Goal: Task Accomplishment & Management: Use online tool/utility

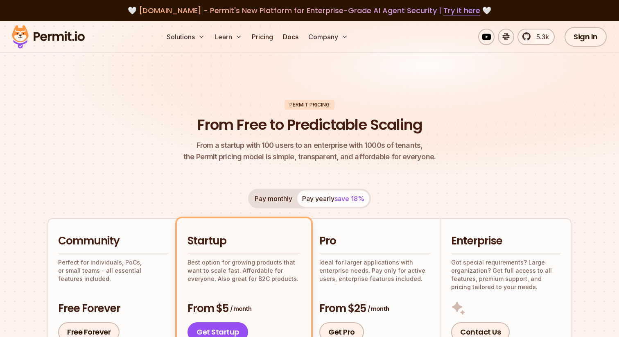
click at [185, 123] on header "Permit Pricing From Free to Predictable Scaling From a startup with 100 users t…" at bounding box center [309, 131] width 524 height 63
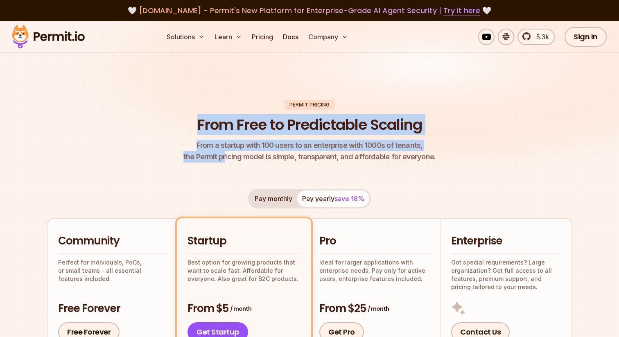
drag, startPoint x: 192, startPoint y: 119, endPoint x: 230, endPoint y: 158, distance: 54.4
click at [230, 158] on header "Permit Pricing From Free to Predictable Scaling From a startup with 100 users t…" at bounding box center [309, 131] width 524 height 63
click at [230, 158] on p "From a startup with 100 users to an enterprise with 1000s of tenants, the Permi…" at bounding box center [309, 151] width 252 height 23
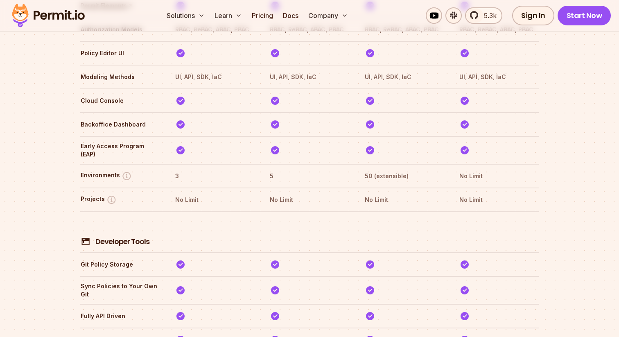
scroll to position [1328, 0]
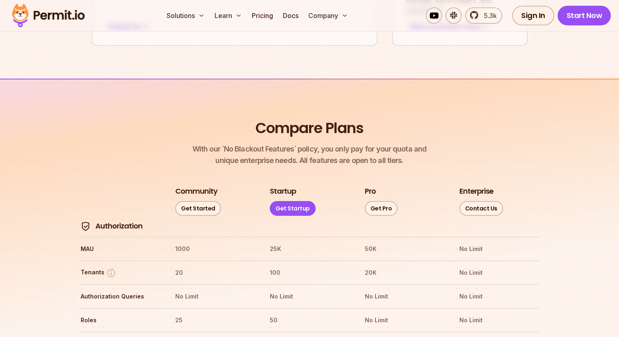
scroll to position [709, 0]
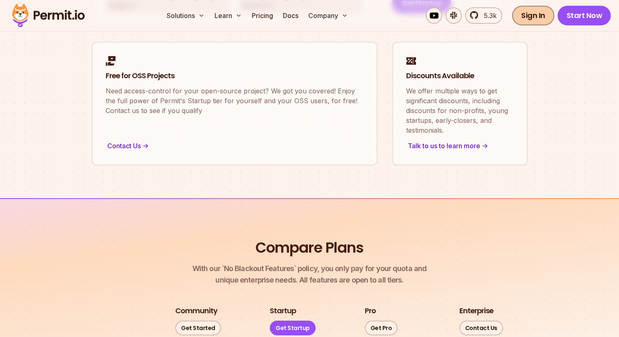
click at [528, 16] on link "Sign In" at bounding box center [533, 16] width 42 height 20
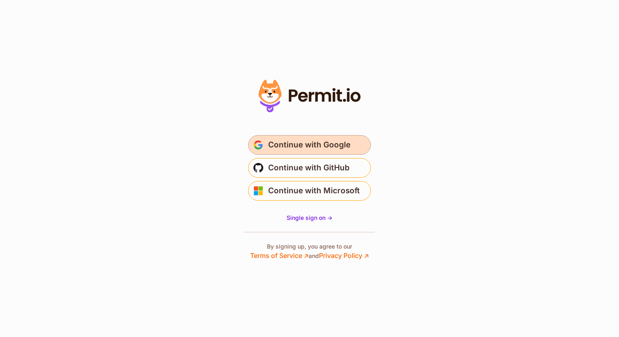
click at [301, 147] on span "Continue with Google" at bounding box center [309, 144] width 82 height 13
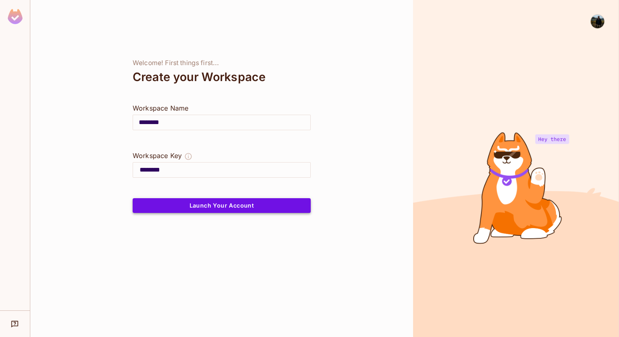
click at [201, 206] on button "Launch Your Account" at bounding box center [222, 205] width 178 height 15
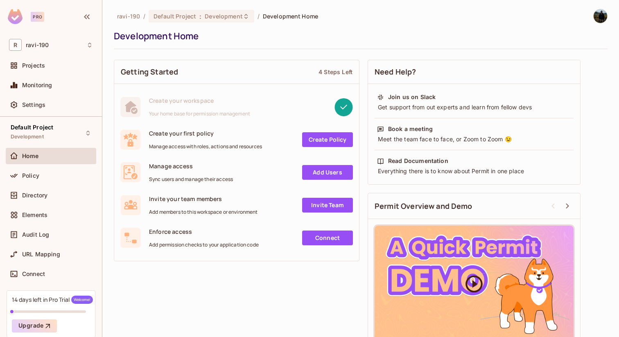
click at [475, 283] on icon at bounding box center [474, 283] width 17 height 17
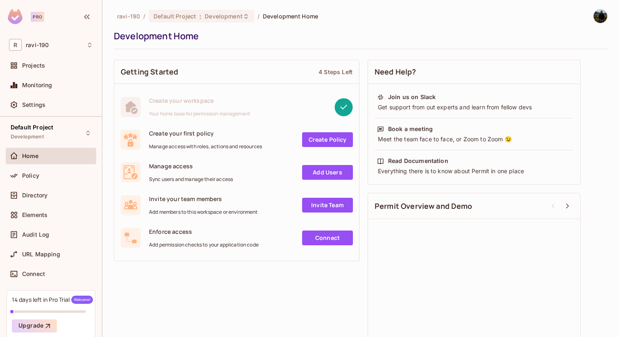
scroll to position [22, 0]
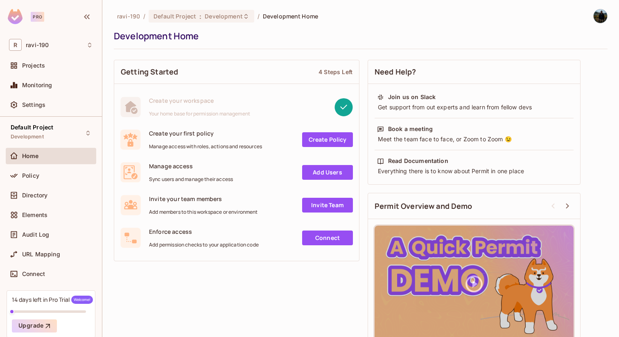
click at [327, 140] on link "Create Policy" at bounding box center [327, 139] width 51 height 15
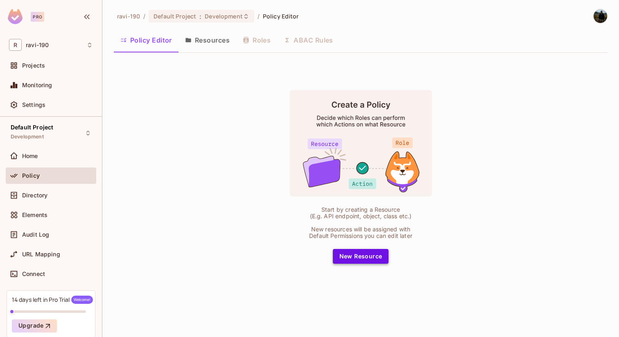
click at [351, 256] on button "New Resource" at bounding box center [361, 256] width 56 height 15
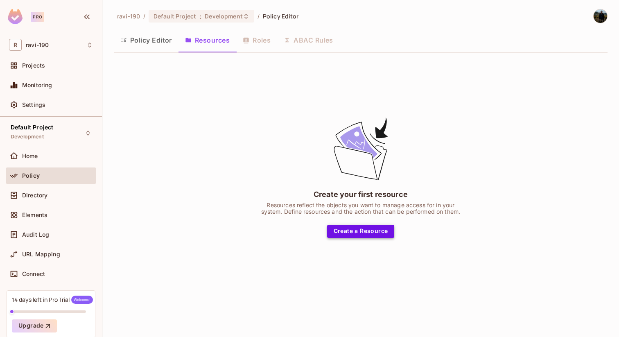
click at [352, 231] on button "Create a Resource" at bounding box center [361, 231] width 68 height 13
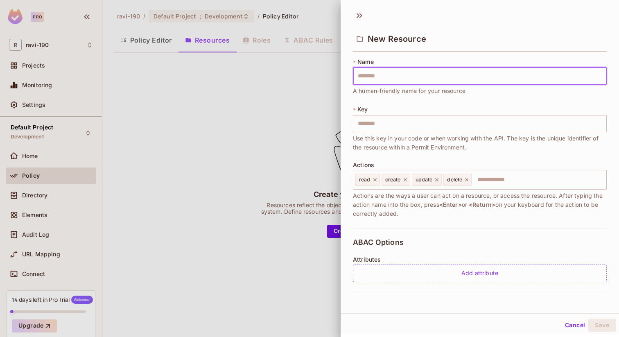
type input "*"
type input "**"
type input "***"
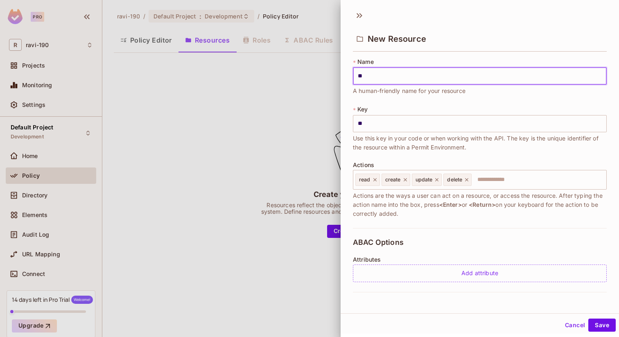
type input "***"
type input "****"
type input "*****"
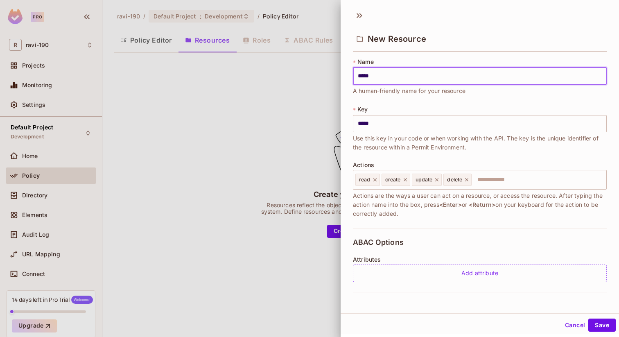
type input "******"
type input "*******"
type input "********"
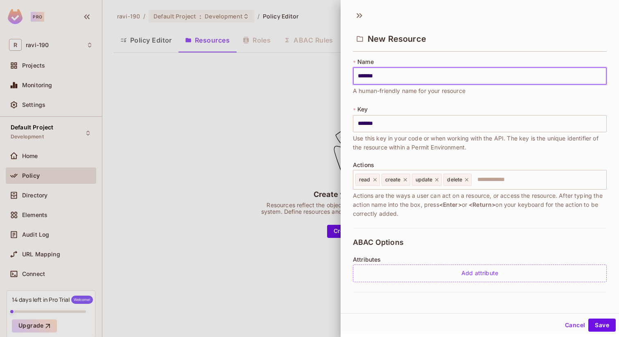
type input "********"
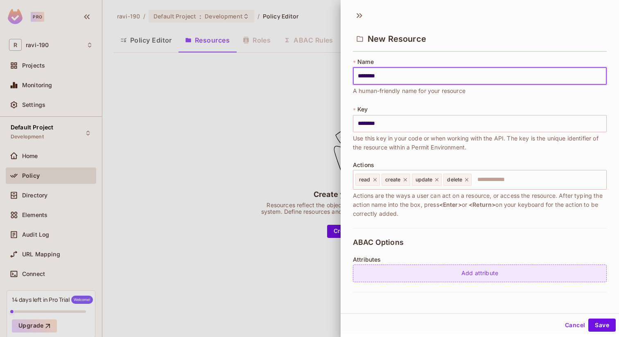
type input "********"
click at [470, 274] on div "Add attribute" at bounding box center [480, 274] width 254 height 18
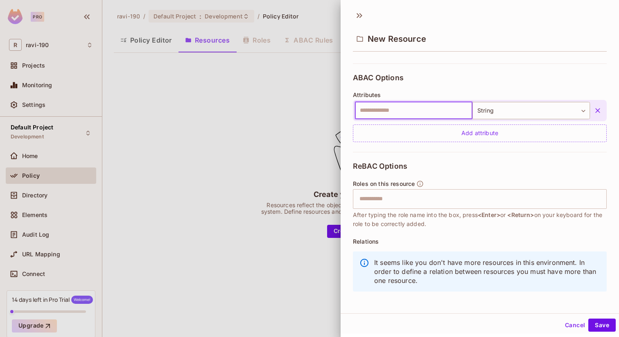
scroll to position [166, 0]
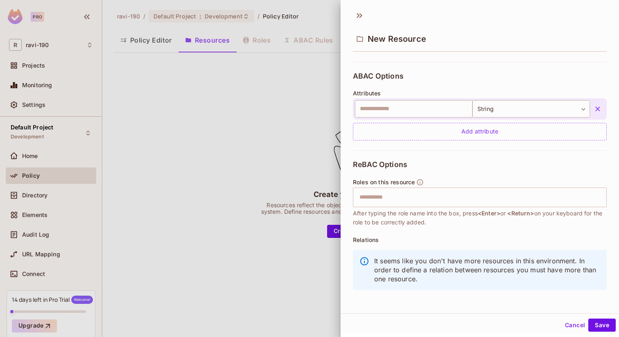
click at [596, 110] on icon "button" at bounding box center [597, 108] width 5 height 5
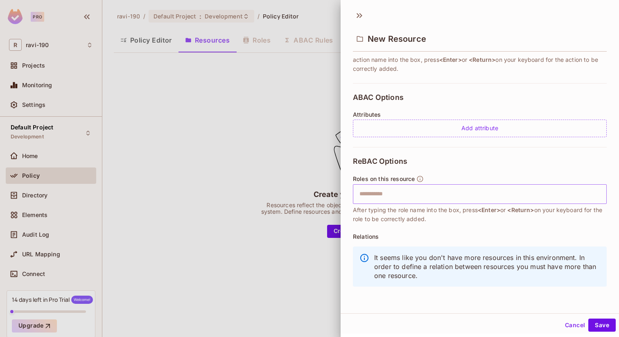
click at [393, 192] on input "text" at bounding box center [479, 194] width 249 height 16
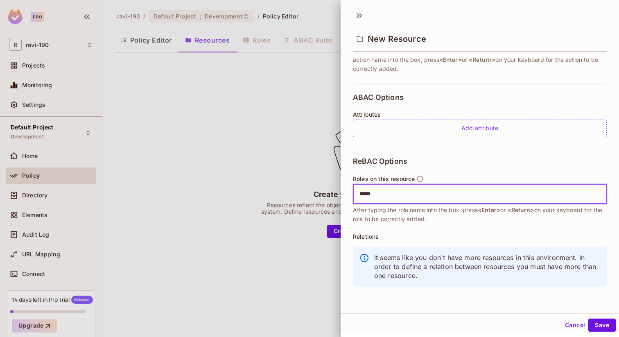
scroll to position [1, 0]
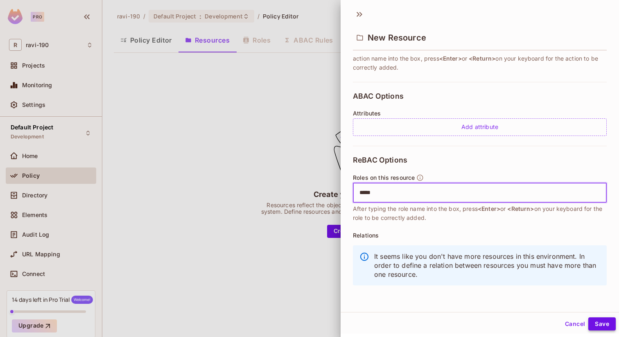
type input "*****"
click at [598, 323] on button "Save" at bounding box center [601, 323] width 27 height 13
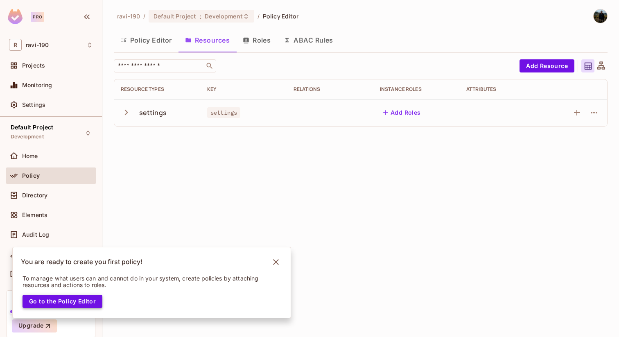
click at [56, 303] on button "Go to the Policy Editor" at bounding box center [63, 301] width 80 height 13
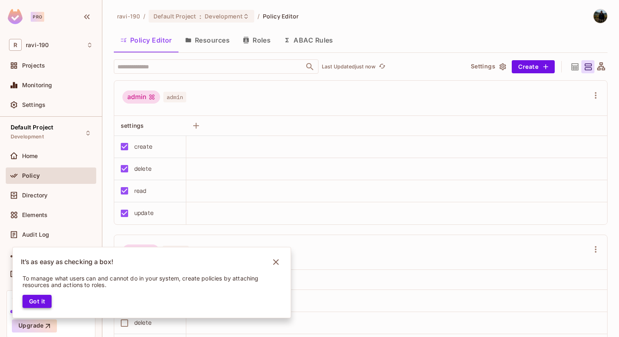
click at [34, 300] on button "Got it" at bounding box center [37, 301] width 29 height 13
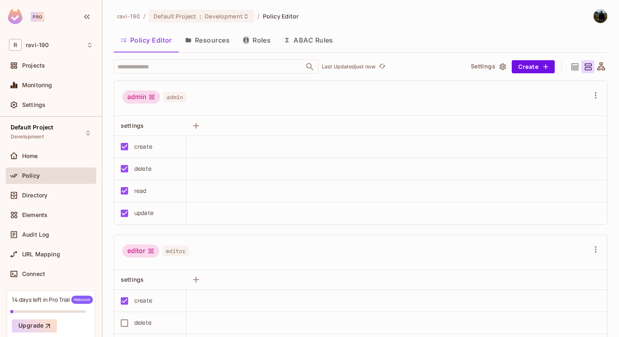
click at [204, 44] on button "Resources" at bounding box center [208, 40] width 58 height 20
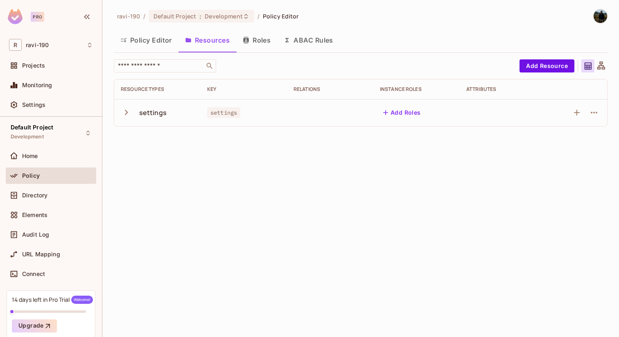
click at [123, 112] on icon "button" at bounding box center [126, 112] width 11 height 11
click at [397, 107] on button "Add Roles" at bounding box center [402, 112] width 44 height 13
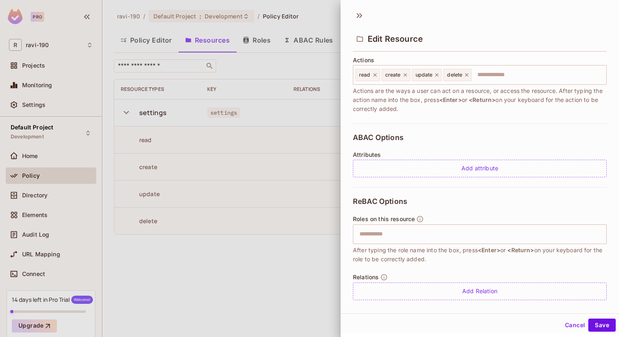
scroll to position [113, 0]
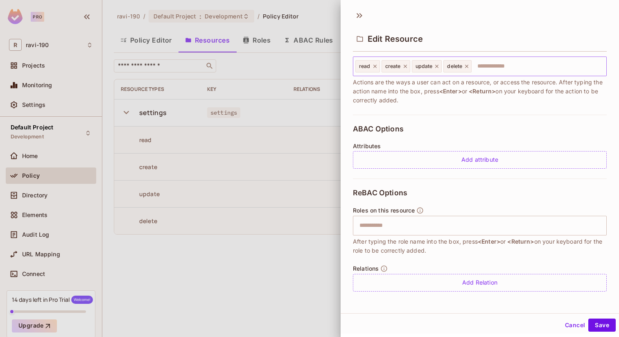
click at [493, 67] on input "text" at bounding box center [538, 66] width 131 height 16
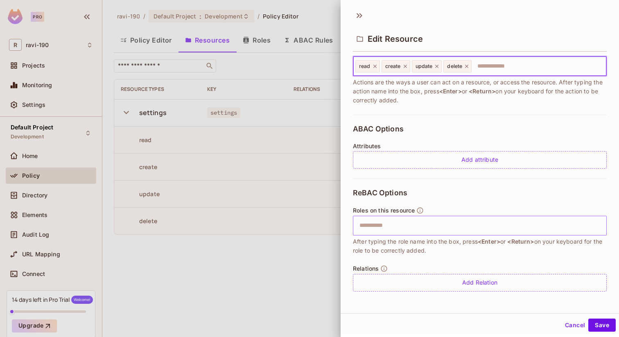
click at [419, 224] on input "text" at bounding box center [479, 225] width 249 height 16
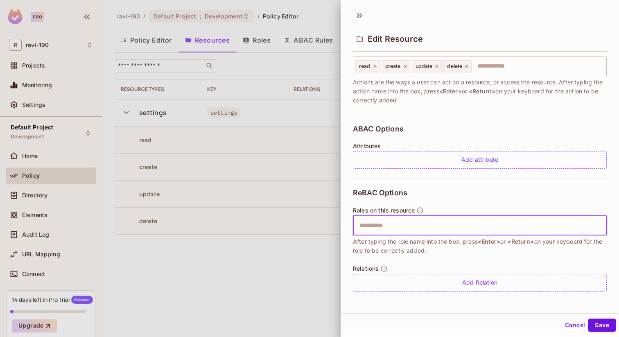
click at [571, 323] on button "Cancel" at bounding box center [575, 325] width 27 height 13
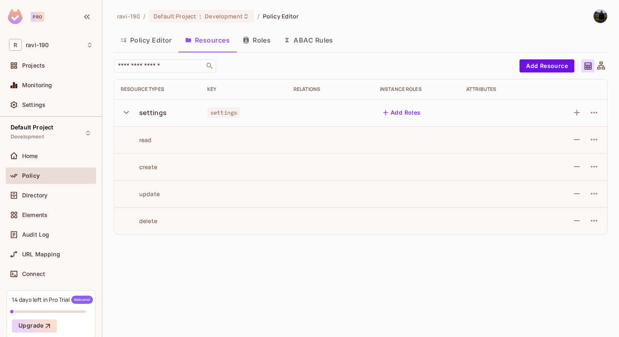
click at [152, 38] on button "Policy Editor" at bounding box center [146, 40] width 65 height 20
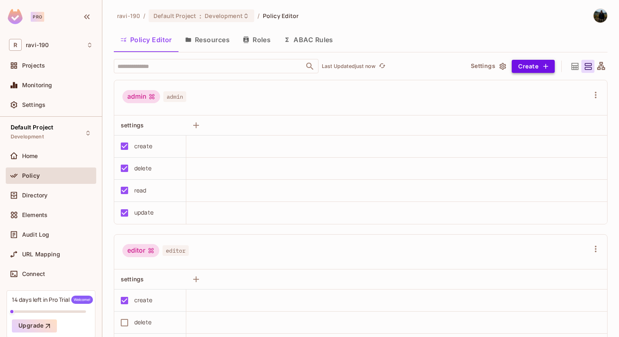
click at [527, 67] on button "Create" at bounding box center [533, 66] width 43 height 13
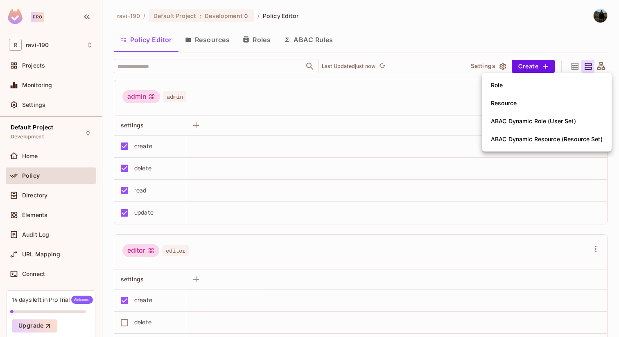
click at [407, 89] on div at bounding box center [309, 168] width 619 height 337
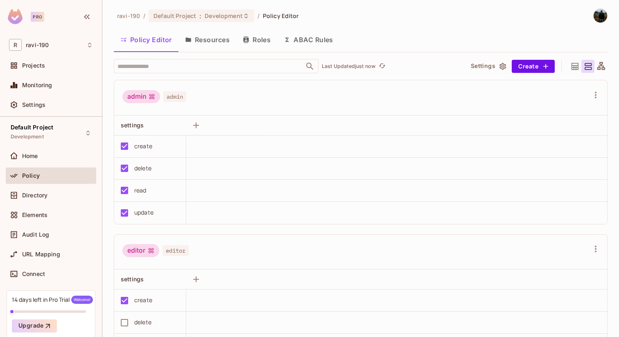
click at [318, 45] on button "ABAC Rules" at bounding box center [308, 39] width 63 height 20
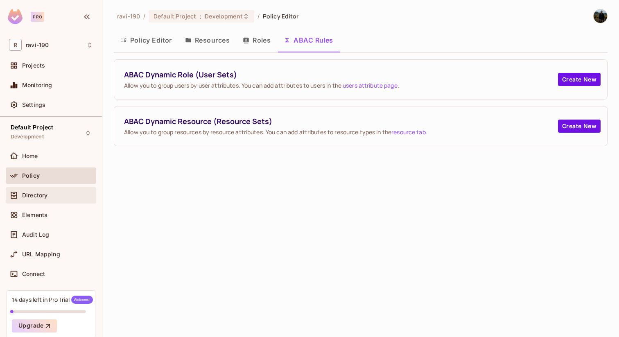
click at [32, 191] on div "Directory" at bounding box center [51, 195] width 84 height 10
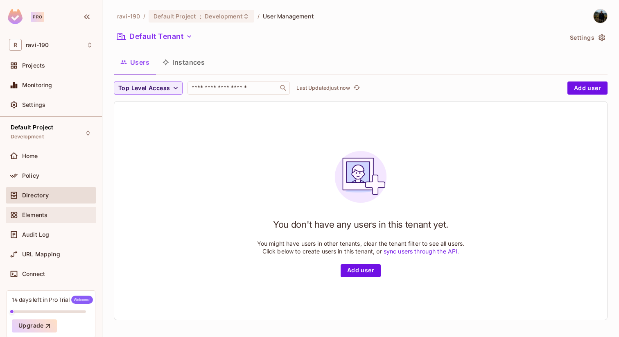
click at [45, 215] on span "Elements" at bounding box center [34, 215] width 25 height 7
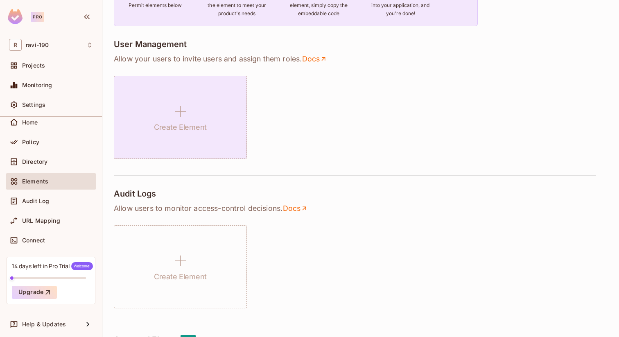
scroll to position [115, 0]
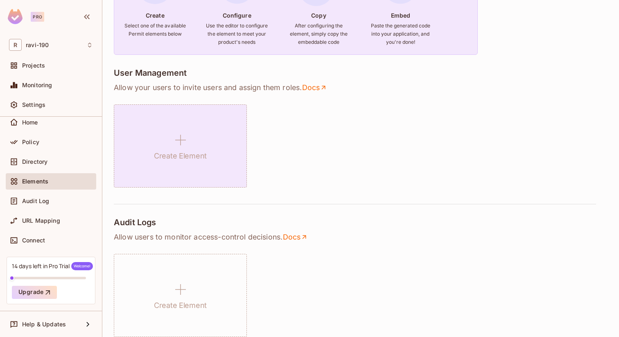
click at [179, 141] on icon at bounding box center [181, 140] width 20 height 20
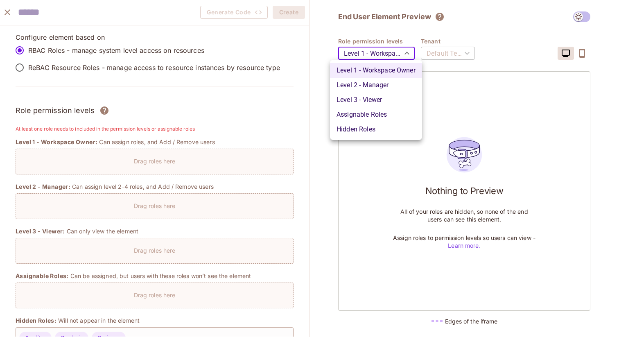
click at [394, 56] on body "Pro R ravi-190 Projects Monitoring Settings Default Project Development Home Po…" at bounding box center [309, 168] width 619 height 337
click at [389, 23] on div at bounding box center [309, 168] width 619 height 337
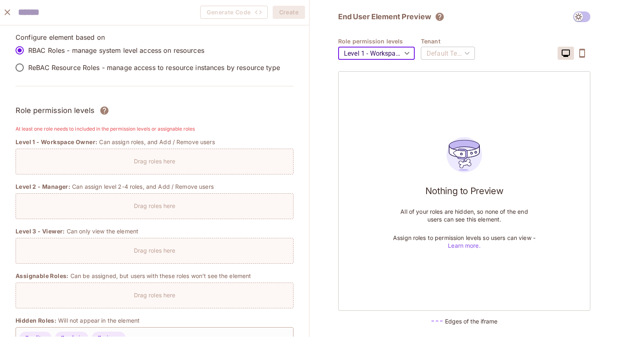
click at [4, 15] on icon "close" at bounding box center [7, 12] width 10 height 10
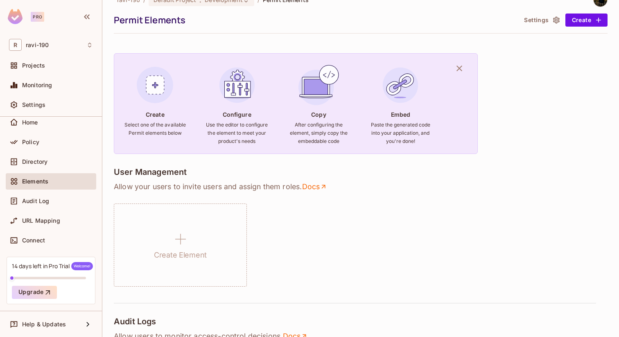
scroll to position [0, 0]
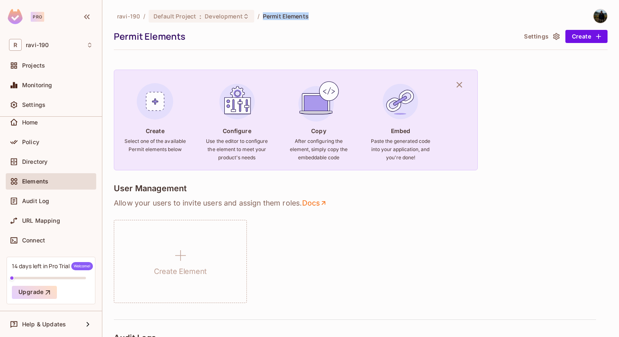
drag, startPoint x: 260, startPoint y: 19, endPoint x: 314, endPoint y: 18, distance: 53.7
click at [314, 18] on div "ravi-190 / Default Project : Development / Permit Elements" at bounding box center [361, 16] width 494 height 14
drag, startPoint x: 314, startPoint y: 18, endPoint x: 257, endPoint y: 16, distance: 56.5
click at [257, 16] on div "ravi-190 / Default Project : Development / Permit Elements" at bounding box center [361, 16] width 494 height 14
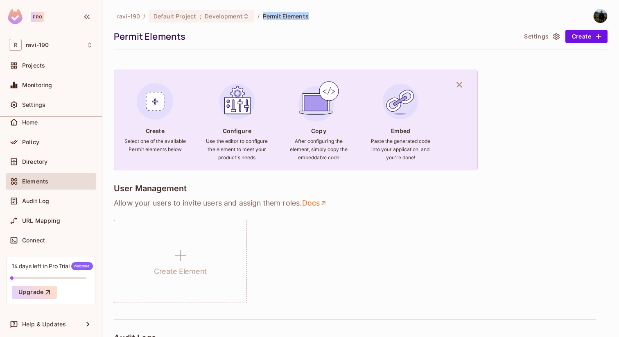
click at [257, 16] on ol "ravi-190 / Default Project : Development / Permit Elements" at bounding box center [213, 16] width 192 height 13
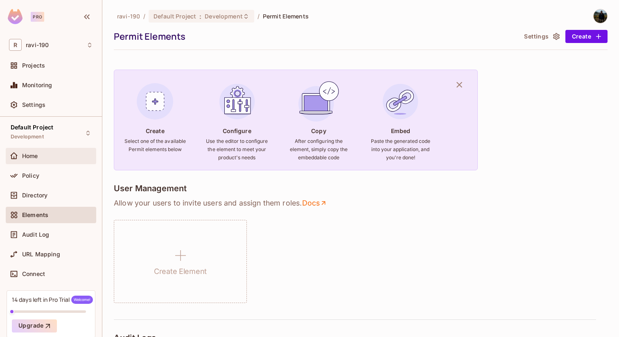
click at [36, 150] on div "Home" at bounding box center [51, 156] width 90 height 16
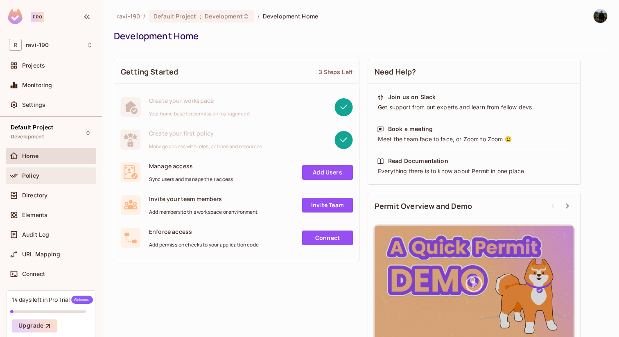
click at [51, 176] on div "Policy" at bounding box center [57, 175] width 71 height 7
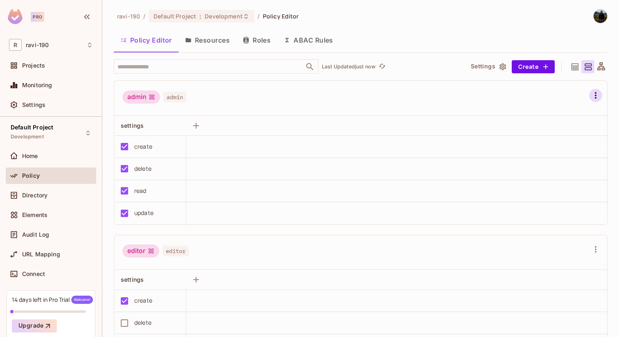
click at [599, 95] on icon "button" at bounding box center [596, 95] width 10 height 10
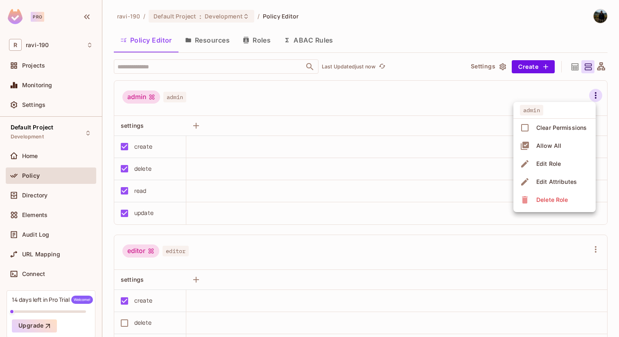
click at [433, 88] on div at bounding box center [309, 168] width 619 height 337
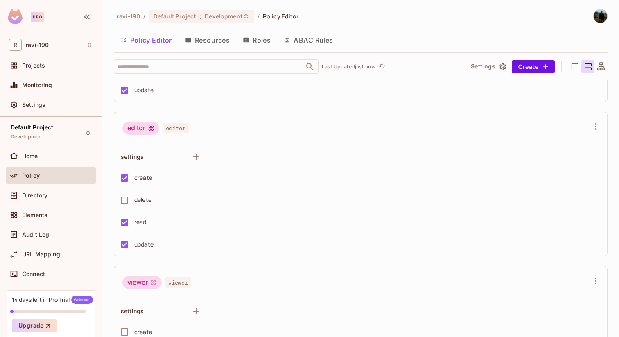
scroll to position [138, 0]
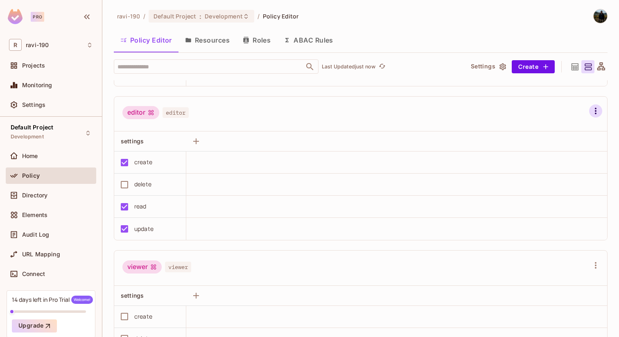
click at [592, 112] on icon "button" at bounding box center [596, 111] width 10 height 10
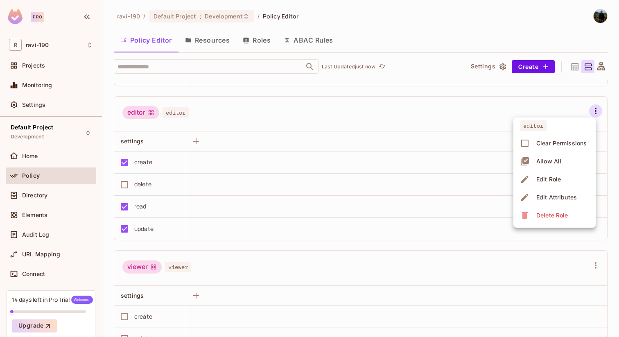
click at [405, 109] on div at bounding box center [309, 168] width 619 height 337
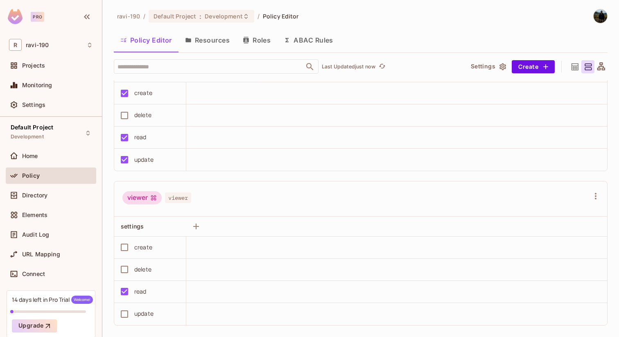
scroll to position [216, 0]
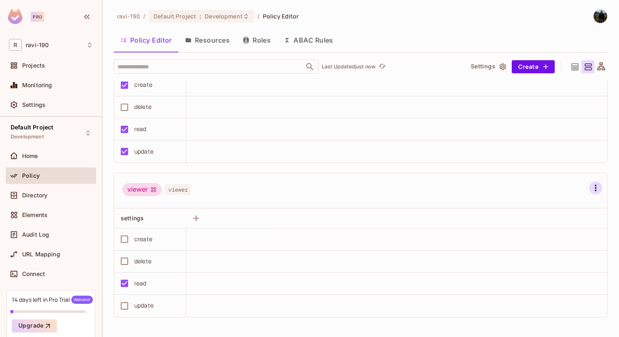
click at [596, 186] on icon "button" at bounding box center [596, 188] width 10 height 10
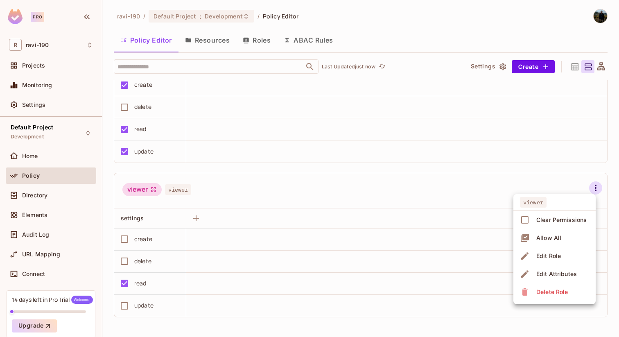
click at [468, 191] on div at bounding box center [309, 168] width 619 height 337
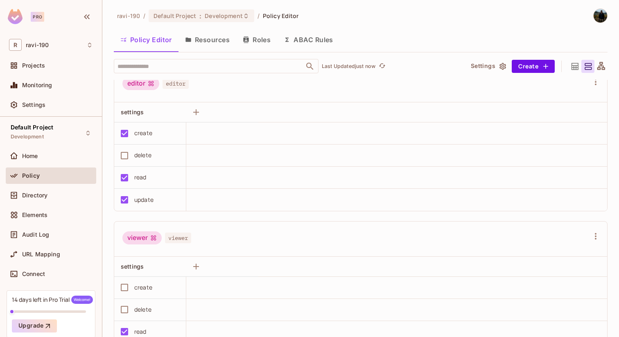
scroll to position [0, 0]
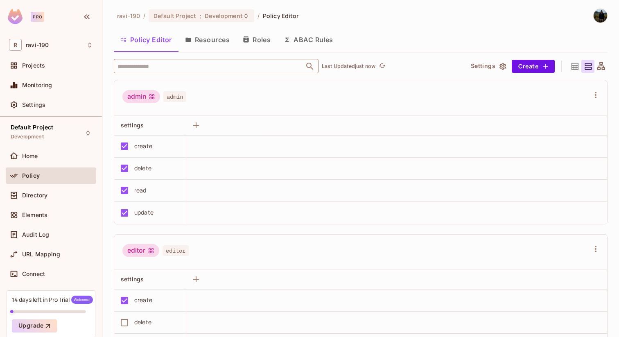
click at [192, 68] on input "text" at bounding box center [208, 66] width 187 height 14
click at [259, 44] on button "Roles" at bounding box center [256, 39] width 41 height 20
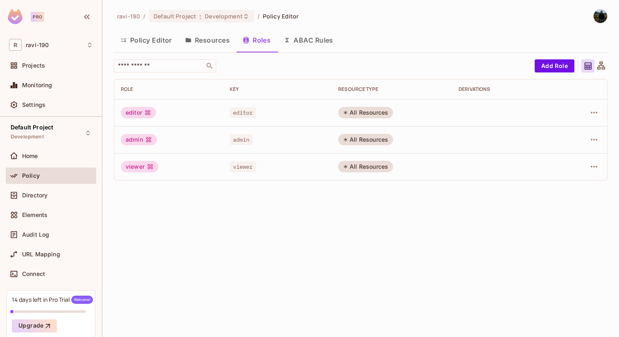
click at [218, 43] on button "Resources" at bounding box center [208, 40] width 58 height 20
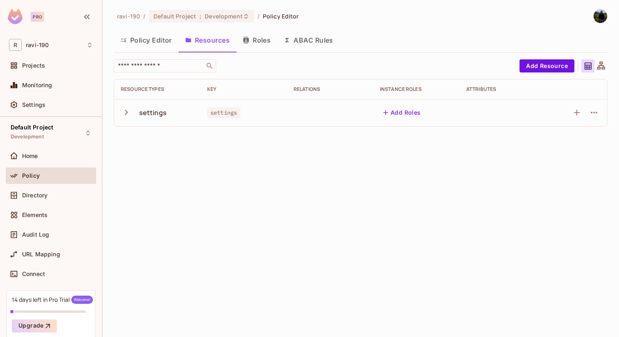
click at [256, 40] on button "Roles" at bounding box center [256, 40] width 41 height 20
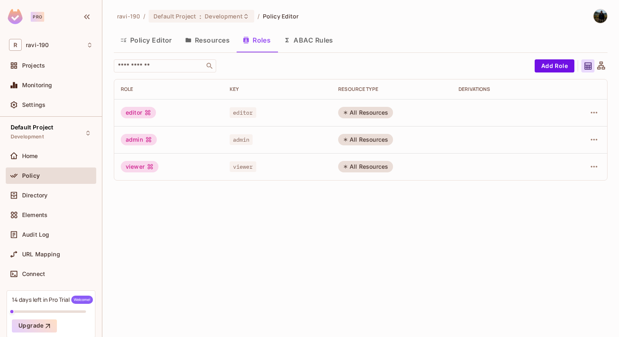
click at [302, 43] on button "ABAC Rules" at bounding box center [308, 40] width 63 height 20
